Goal: Transaction & Acquisition: Purchase product/service

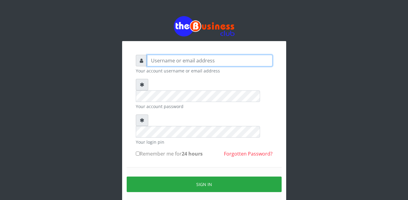
type input "Busybrain2"
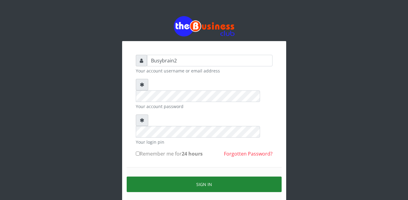
click at [206, 176] on button "Sign in" at bounding box center [204, 184] width 155 height 16
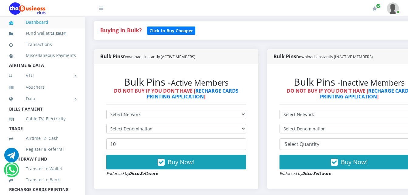
scroll to position [122, 0]
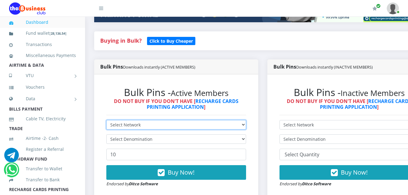
click at [155, 120] on select "Select Network MTN Globacom 9Mobile Airtel" at bounding box center [176, 124] width 140 height 9
select select "MTN"
click at [106, 120] on select "Select Network MTN Globacom 9Mobile Airtel" at bounding box center [176, 124] width 140 height 9
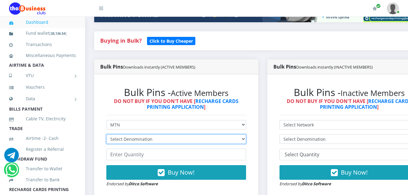
click at [154, 134] on select "Select Denomination MTN NGN100 - ₦96.99 MTN NGN200 - ₦193.98 MTN NGN400 - ₦387.…" at bounding box center [176, 138] width 140 height 9
select select "96.99-100"
click at [106, 134] on select "Select Denomination MTN NGN100 - ₦96.99 MTN NGN200 - ₦193.98 MTN NGN400 - ₦387.…" at bounding box center [176, 138] width 140 height 9
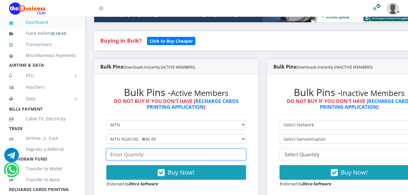
click at [158, 148] on input "number" at bounding box center [176, 154] width 140 height 12
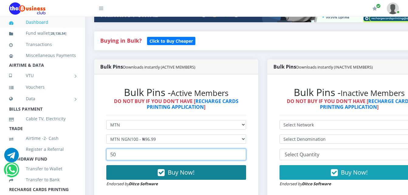
type input "50"
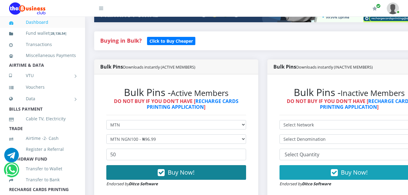
click at [165, 169] on icon "button" at bounding box center [161, 172] width 7 height 6
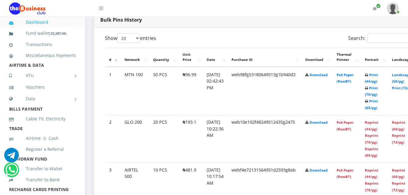
scroll to position [318, 0]
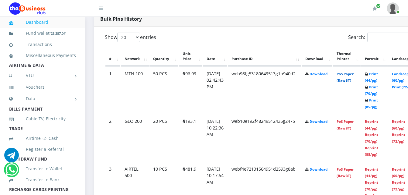
click at [354, 74] on link "PoS Paper (RawBT)" at bounding box center [345, 76] width 17 height 11
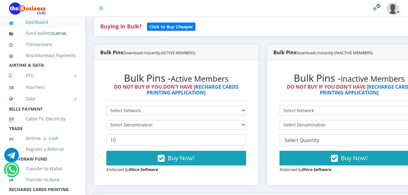
scroll to position [136, 0]
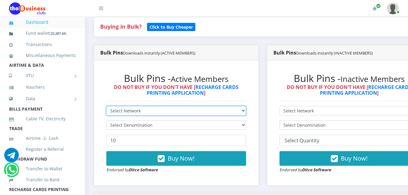
click at [197, 106] on select "Select Network MTN Globacom 9Mobile Airtel" at bounding box center [176, 110] width 140 height 9
select select "Airtel"
click at [106, 106] on select "Select Network MTN Globacom 9Mobile Airtel" at bounding box center [176, 110] width 140 height 9
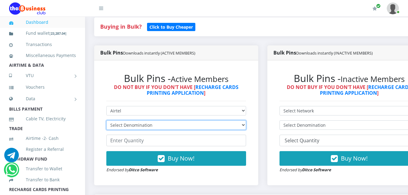
click at [222, 120] on select "Select Denomination Airtel NGN100 - ₦96.38 Airtel NGN200 - ₦192.76 Airtel NGN50…" at bounding box center [176, 124] width 140 height 9
select select "96.38-100"
click at [106, 120] on select "Select Denomination Airtel NGN100 - ₦96.38 Airtel NGN200 - ₦192.76 Airtel NGN50…" at bounding box center [176, 124] width 140 height 9
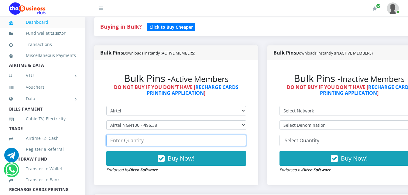
click at [218, 134] on input "number" at bounding box center [176, 140] width 140 height 12
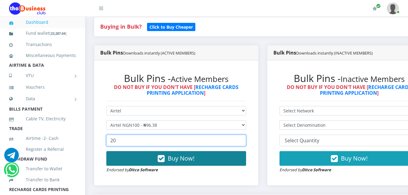
type input "20"
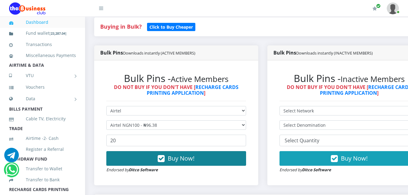
click at [191, 154] on span "Buy Now!" at bounding box center [181, 158] width 27 height 8
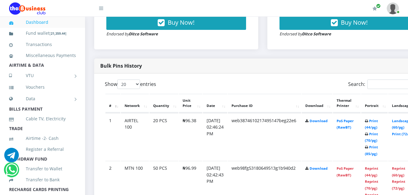
scroll to position [302, 0]
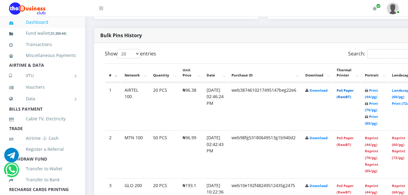
click at [349, 88] on link "PoS Paper (RawBT)" at bounding box center [345, 93] width 17 height 11
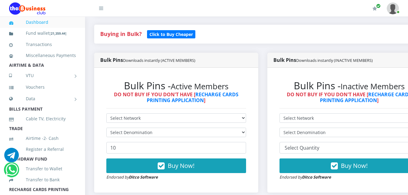
scroll to position [119, 0]
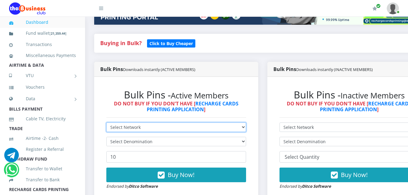
click at [189, 122] on select "Select Network MTN Globacom 9Mobile Airtel" at bounding box center [176, 126] width 140 height 9
select select "Airtel"
click at [106, 122] on select "Select Network MTN Globacom 9Mobile Airtel" at bounding box center [176, 126] width 140 height 9
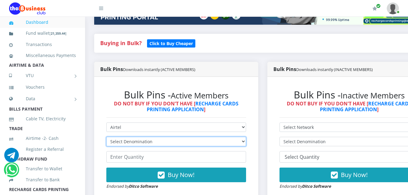
click at [178, 137] on select "Select Denomination Airtel NGN100 - ₦96.38 Airtel NGN200 - ₦192.76 Airtel NGN50…" at bounding box center [176, 141] width 140 height 9
select select "192.76-200"
click at [106, 137] on select "Select Denomination Airtel NGN100 - ₦96.38 Airtel NGN200 - ₦192.76 Airtel NGN50…" at bounding box center [176, 141] width 140 height 9
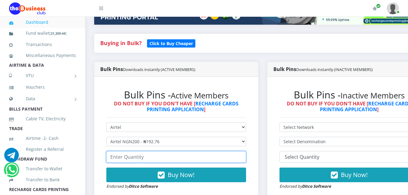
click at [181, 154] on input "number" at bounding box center [176, 157] width 140 height 12
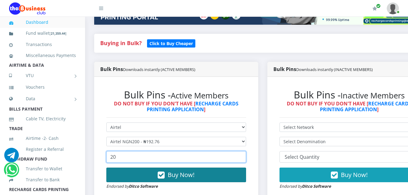
type input "20"
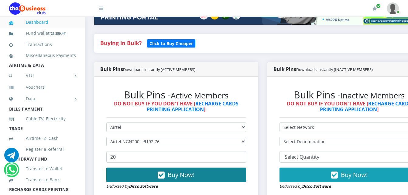
click at [169, 167] on button "Buy Now!" at bounding box center [176, 174] width 140 height 15
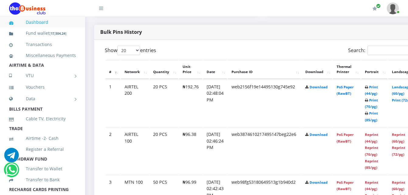
scroll to position [316, 0]
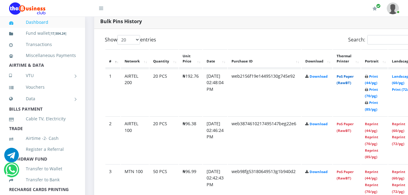
click at [354, 74] on link "PoS Paper (RawBT)" at bounding box center [345, 79] width 17 height 11
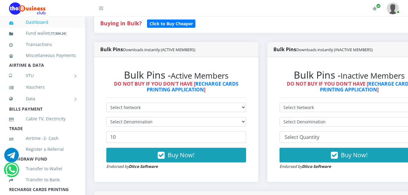
scroll to position [103, 0]
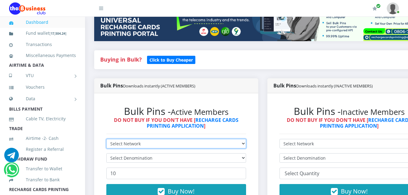
click at [207, 139] on select "Select Network MTN Globacom 9Mobile Airtel" at bounding box center [176, 143] width 140 height 9
click at [234, 150] on form "Select Network MTN Globacom 9Mobile Airtel Select Denomination 10 Buy Now! Endo…" at bounding box center [176, 172] width 140 height 67
click at [241, 139] on select "Select Network MTN Globacom 9Mobile Airtel" at bounding box center [176, 143] width 140 height 9
select select "MTN"
click at [106, 139] on select "Select Network MTN Globacom 9Mobile Airtel" at bounding box center [176, 143] width 140 height 9
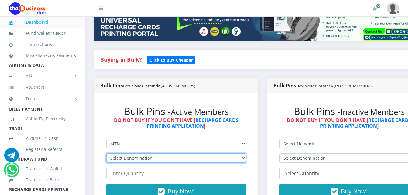
click at [208, 153] on select "Select Denomination MTN NGN100 - ₦96.99 MTN NGN200 - ₦193.98 MTN NGN400 - ₦387.…" at bounding box center [176, 157] width 140 height 9
select select "193.98-200"
click at [106, 153] on select "Select Denomination MTN NGN100 - ₦96.99 MTN NGN200 - ₦193.98 MTN NGN400 - ₦387.…" at bounding box center [176, 157] width 140 height 9
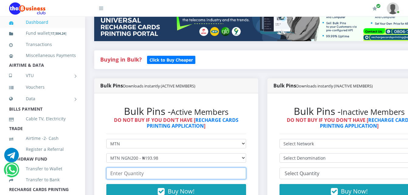
click at [185, 169] on input "number" at bounding box center [176, 173] width 140 height 12
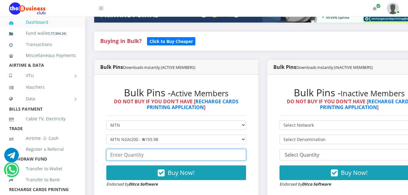
scroll to position [122, 0]
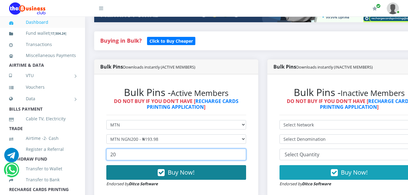
type input "20"
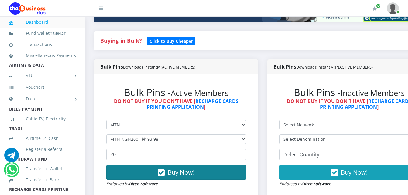
click at [218, 168] on button "Buy Now!" at bounding box center [176, 172] width 140 height 15
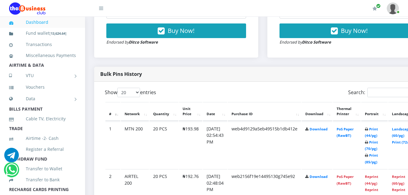
scroll to position [318, 0]
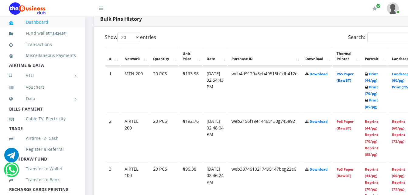
click at [354, 71] on link "PoS Paper (RawBT)" at bounding box center [345, 76] width 17 height 11
